Goal: Task Accomplishment & Management: Manage account settings

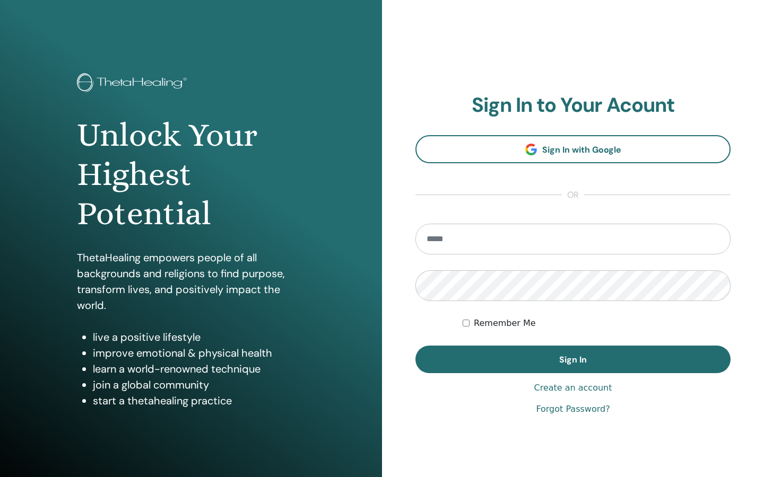
type input "**********"
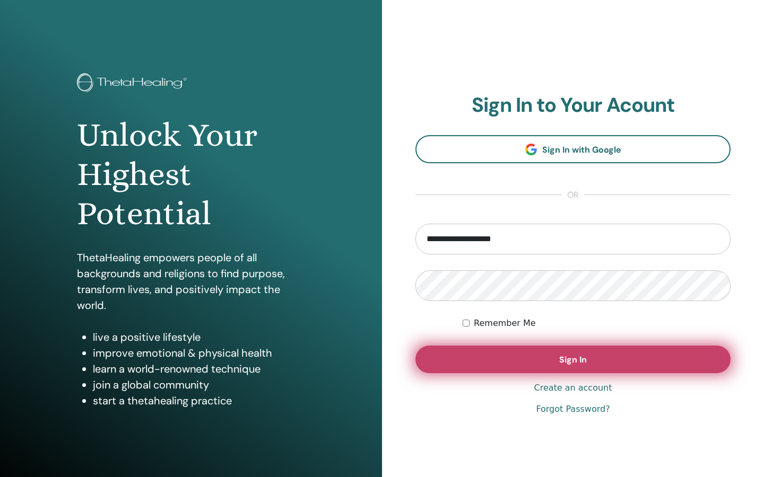
click at [530, 368] on button "Sign In" at bounding box center [572, 360] width 315 height 28
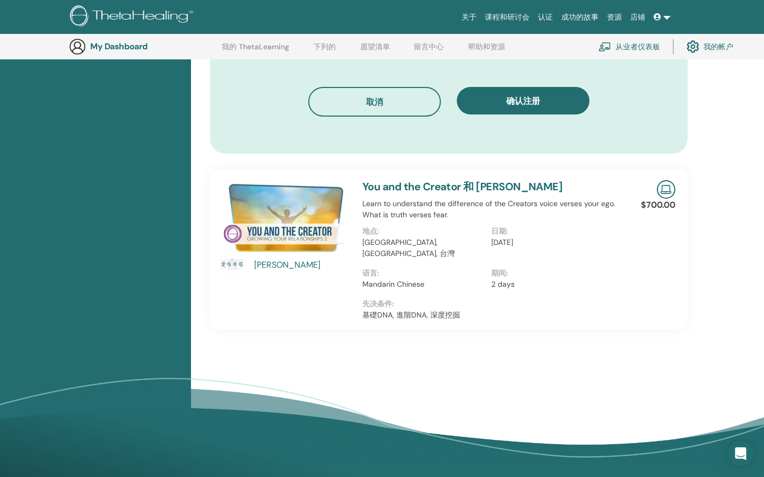
scroll to position [603, 0]
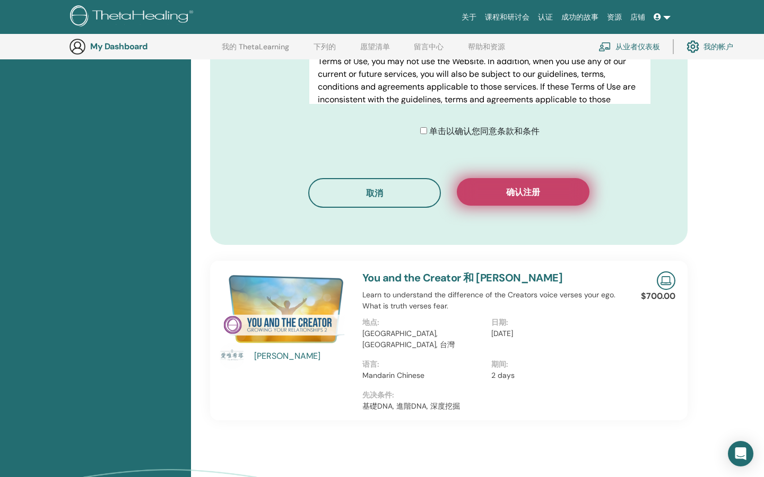
click at [535, 196] on span "确认注册" at bounding box center [523, 192] width 34 height 11
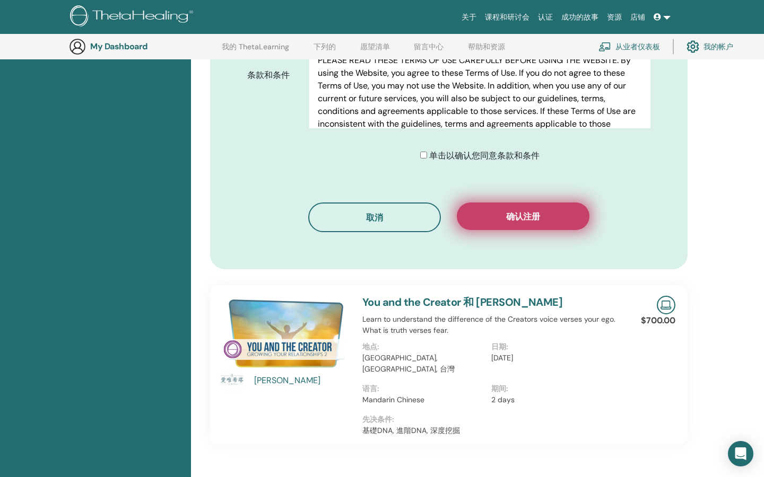
click at [535, 209] on button "确认注册" at bounding box center [523, 217] width 133 height 28
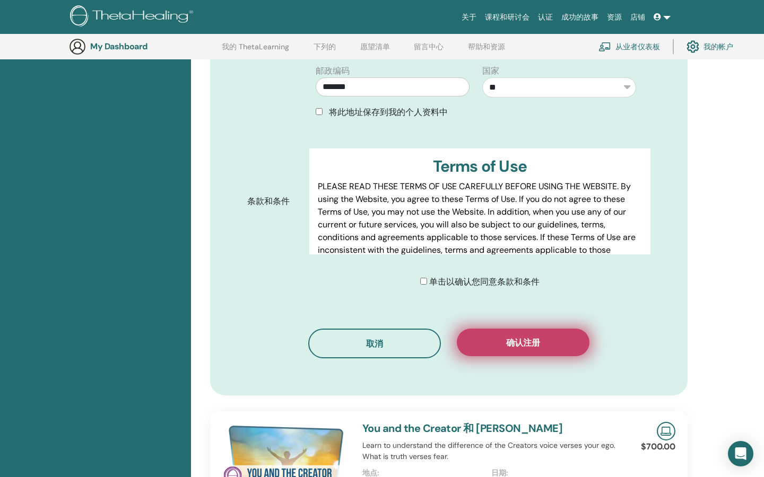
scroll to position [0, 0]
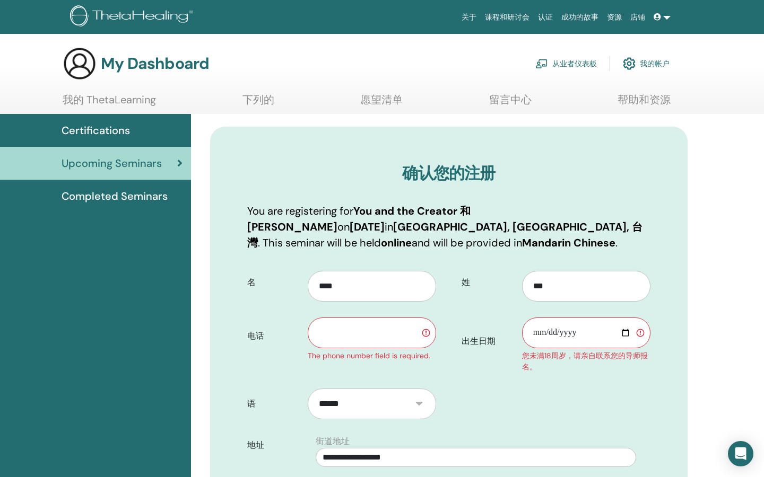
click at [386, 332] on input "text" at bounding box center [372, 333] width 128 height 31
type input "**********"
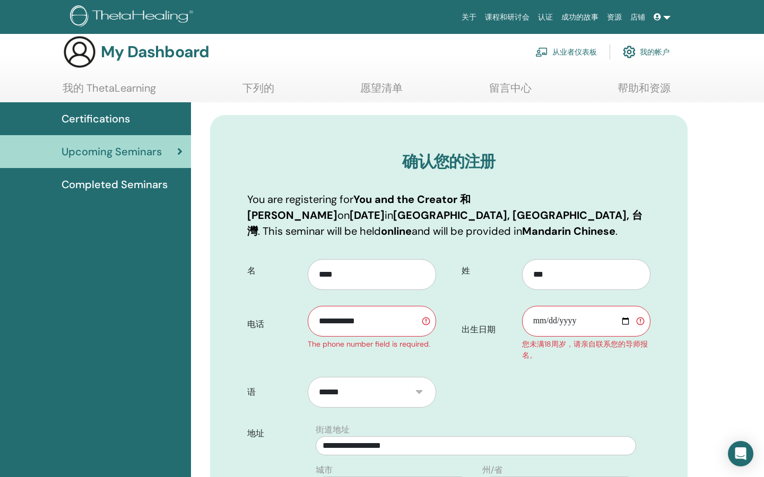
scroll to position [12, 0]
click at [565, 317] on input "出生日期" at bounding box center [586, 320] width 128 height 31
click at [535, 320] on input "出生日期" at bounding box center [586, 320] width 128 height 31
type input "**********"
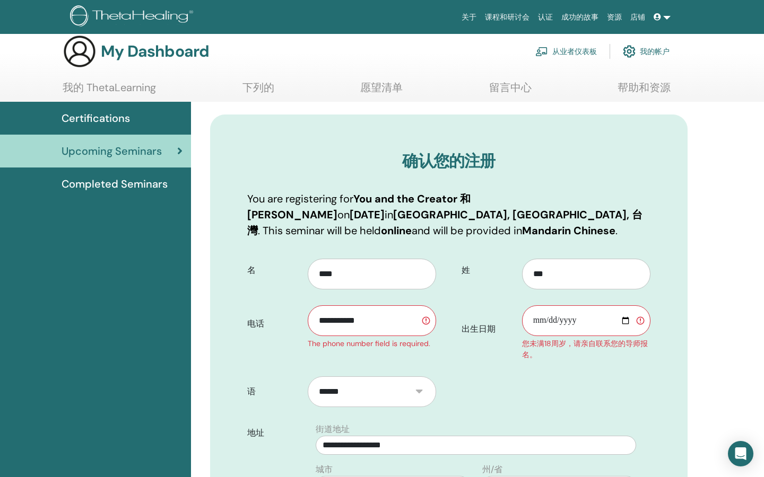
click at [583, 325] on input "**********" at bounding box center [586, 320] width 128 height 31
drag, startPoint x: 532, startPoint y: 321, endPoint x: 611, endPoint y: 320, distance: 79.0
click at [611, 320] on input "出生日期" at bounding box center [586, 320] width 128 height 31
click at [542, 322] on input "出生日期" at bounding box center [586, 320] width 128 height 31
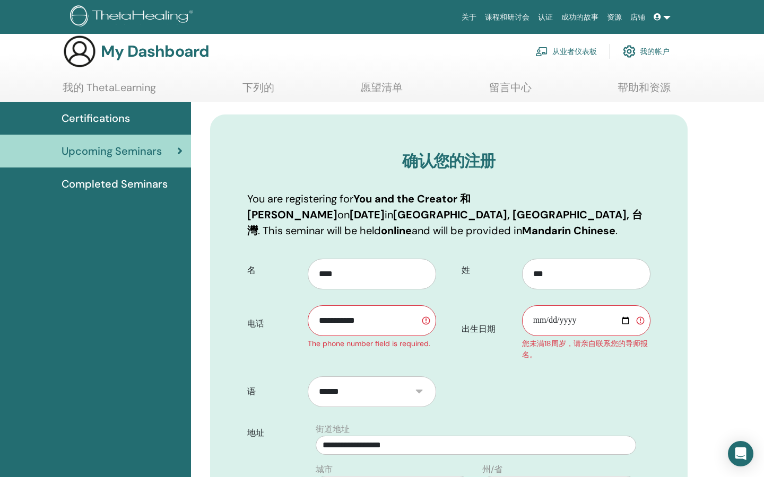
type input "**********"
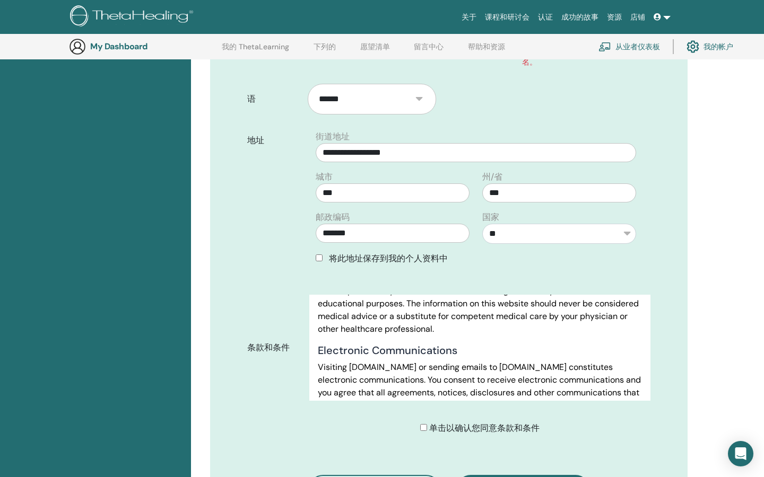
scroll to position [460, 0]
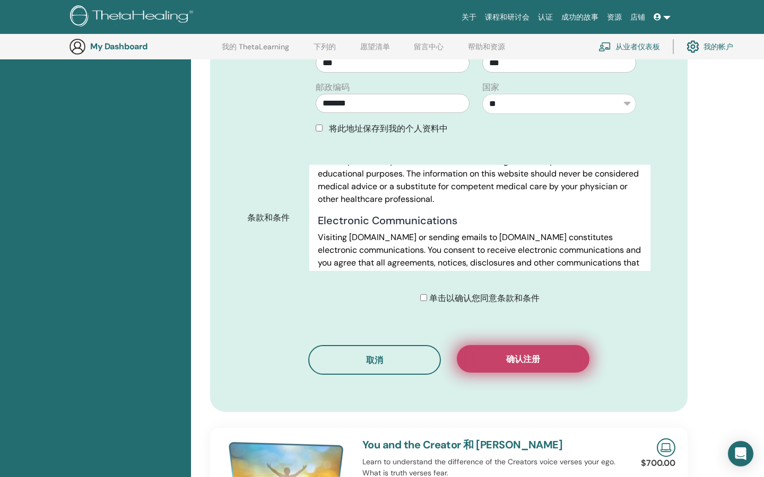
click at [532, 360] on span "确认注册" at bounding box center [523, 359] width 34 height 11
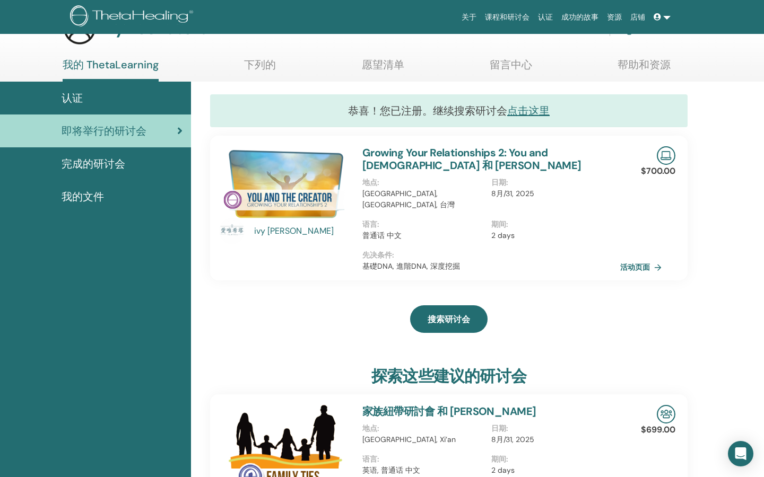
scroll to position [37, 0]
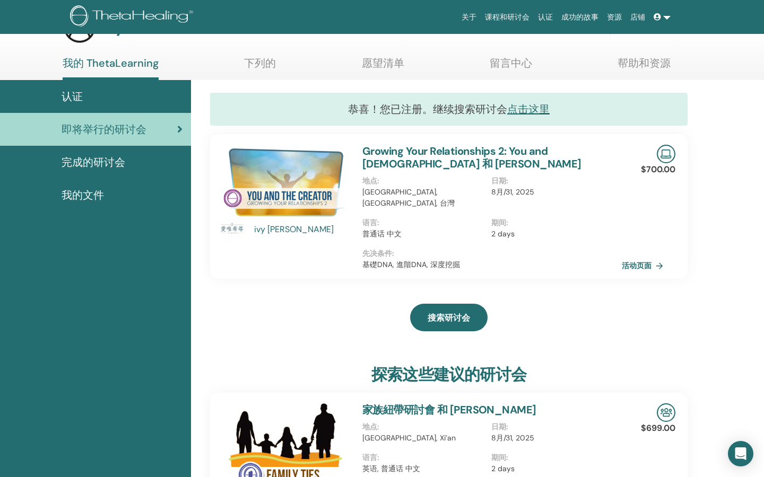
click at [653, 258] on link "活动页面" at bounding box center [644, 266] width 46 height 16
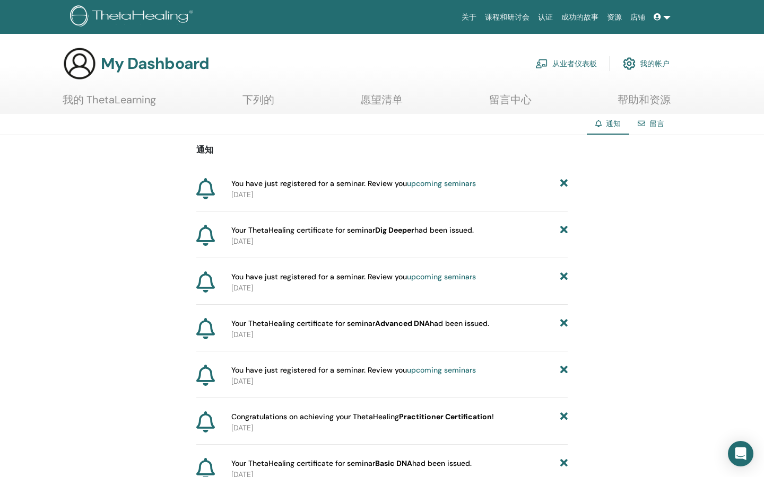
click at [659, 69] on link "我的帐户" at bounding box center [646, 63] width 47 height 23
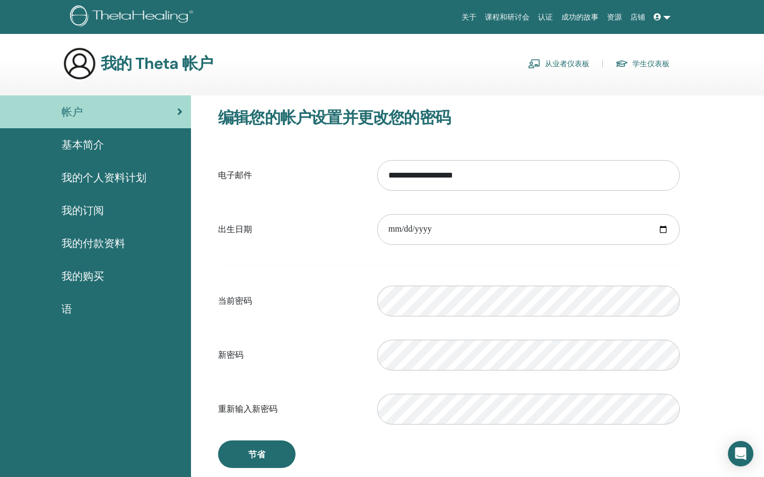
click at [92, 150] on span "基本简介" at bounding box center [83, 145] width 42 height 16
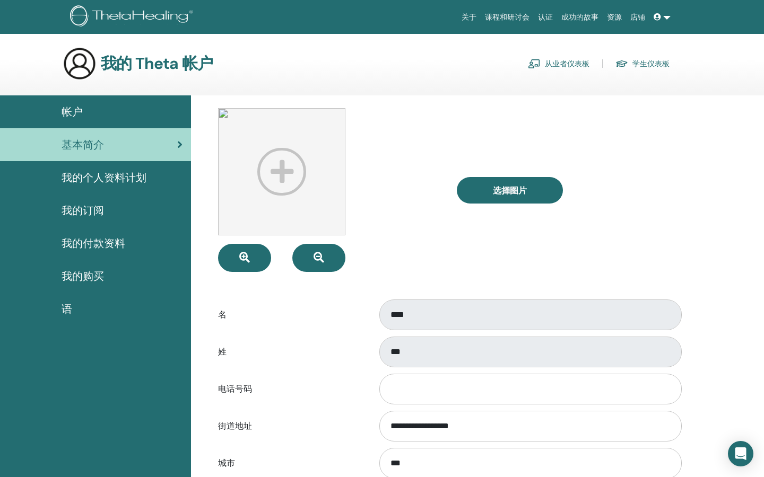
click at [92, 191] on link "我的个人资料计划" at bounding box center [95, 177] width 191 height 33
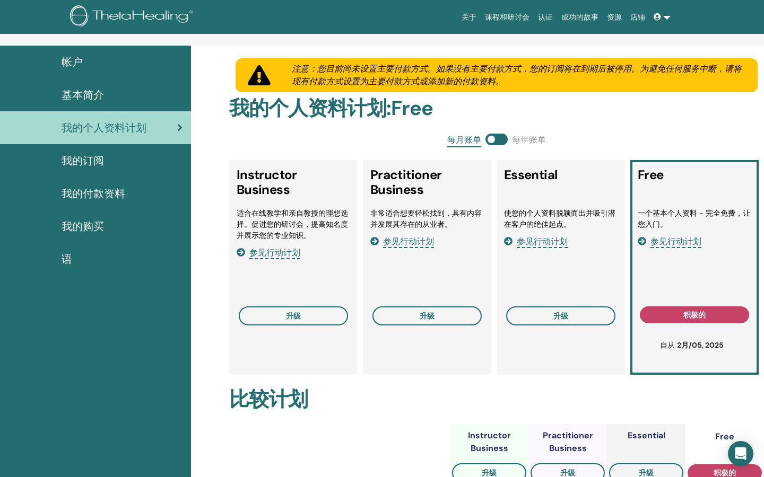
scroll to position [51, 0]
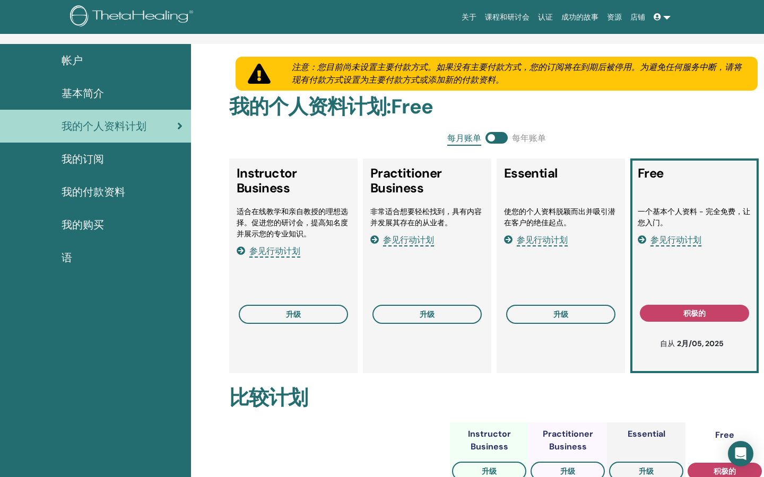
click at [81, 158] on span "我的订阅" at bounding box center [83, 159] width 42 height 16
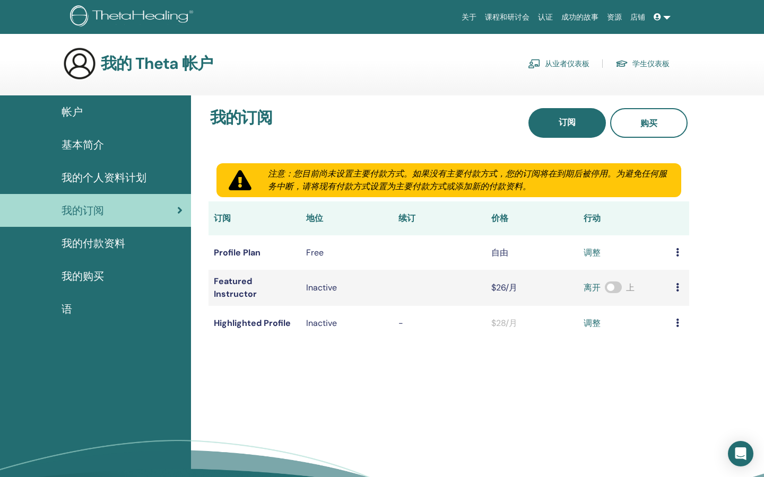
click at [80, 247] on span "我的付款资料" at bounding box center [94, 243] width 64 height 16
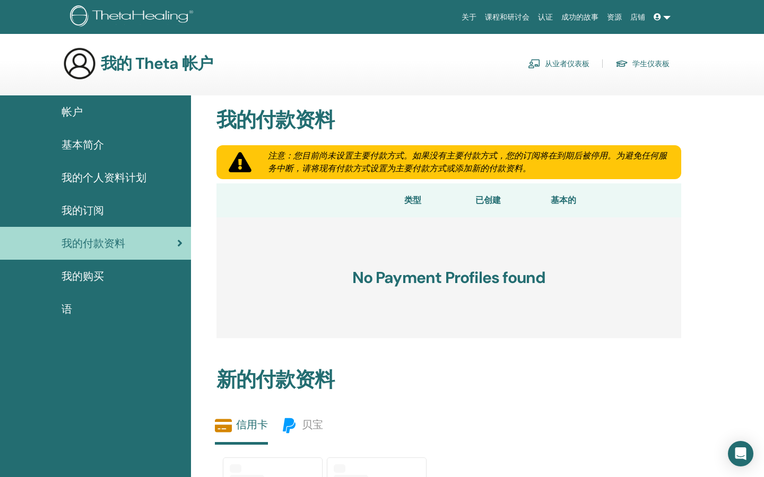
click at [94, 102] on link "帐户" at bounding box center [95, 111] width 191 height 33
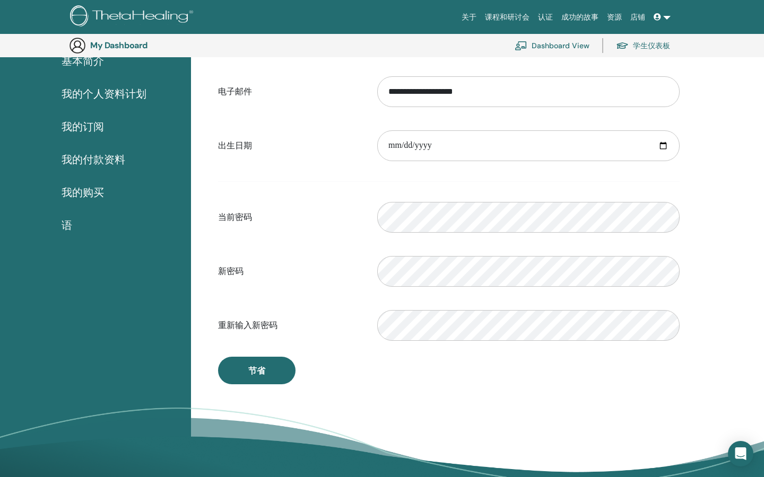
scroll to position [127, 0]
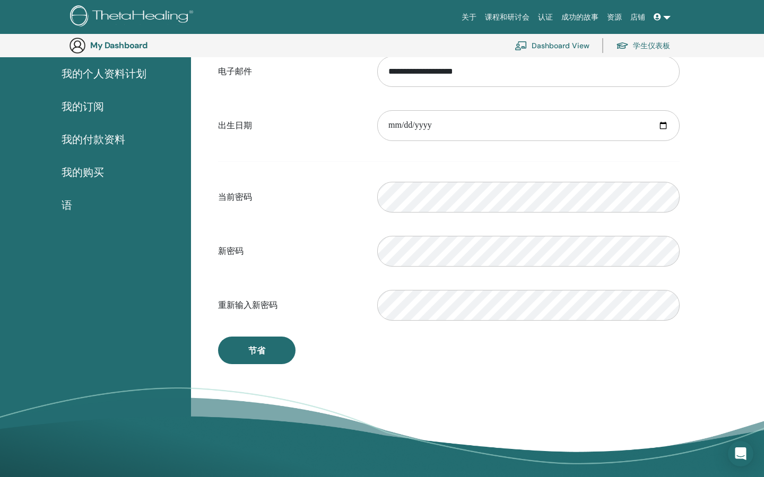
click at [81, 201] on div "语" at bounding box center [95, 205] width 174 height 16
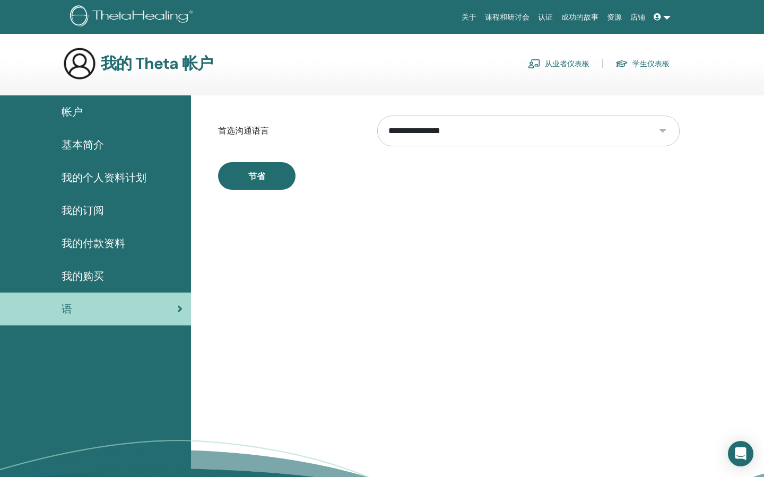
click at [551, 17] on link "认证" at bounding box center [544, 17] width 23 height 20
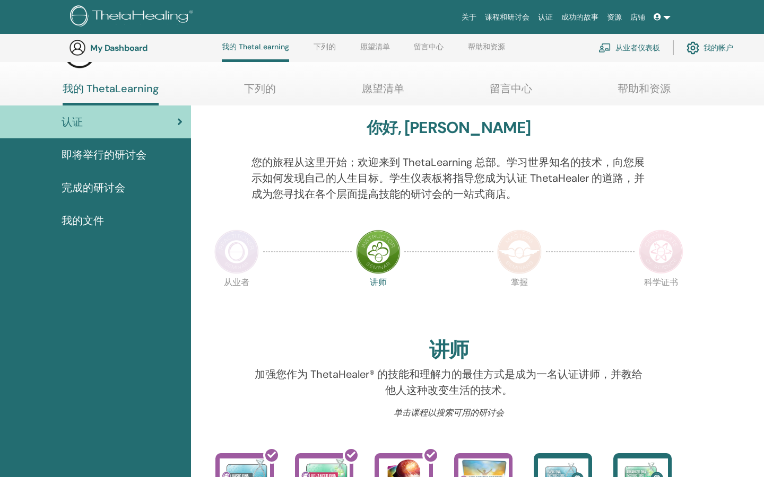
scroll to position [25, 0]
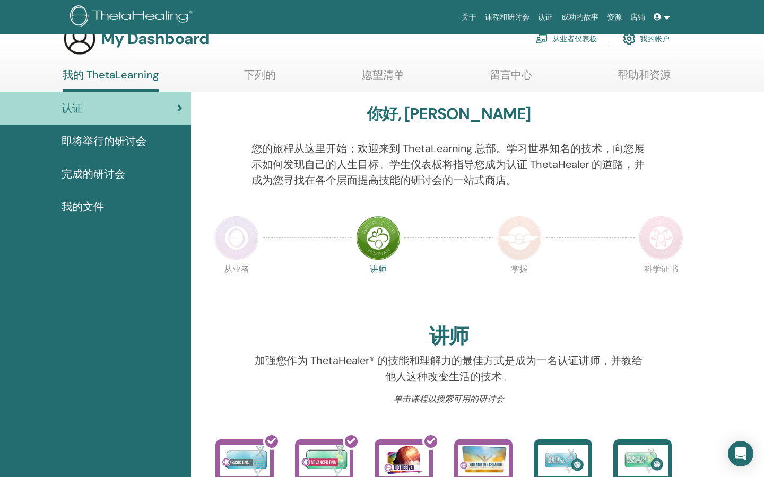
click at [86, 213] on span "我的文件" at bounding box center [83, 207] width 42 height 16
